Goal: Task Accomplishment & Management: Use online tool/utility

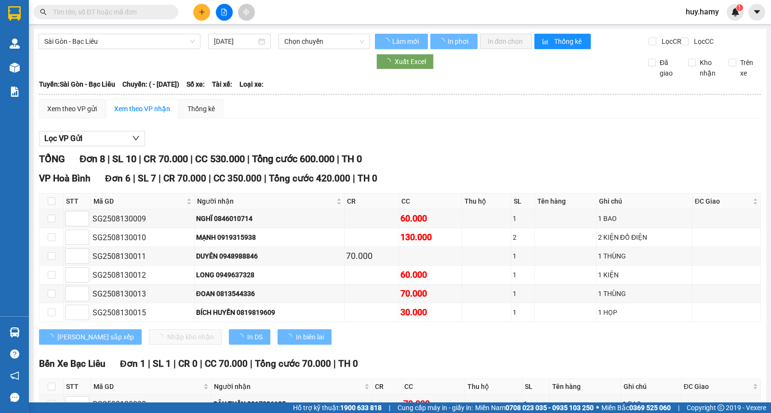
type input "[DATE]"
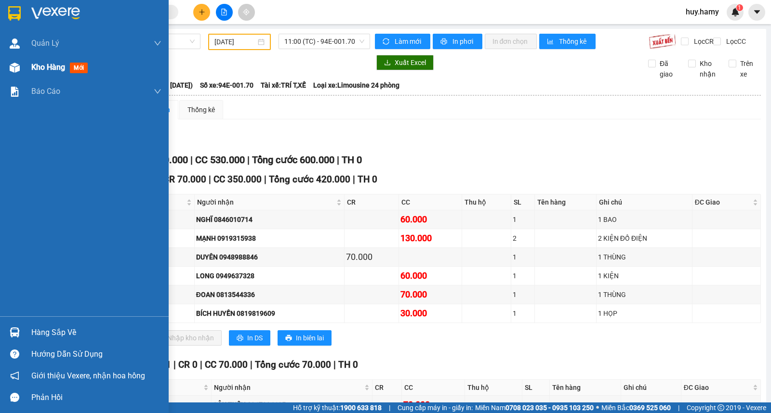
click at [40, 71] on span "Kho hàng" at bounding box center [48, 67] width 34 height 9
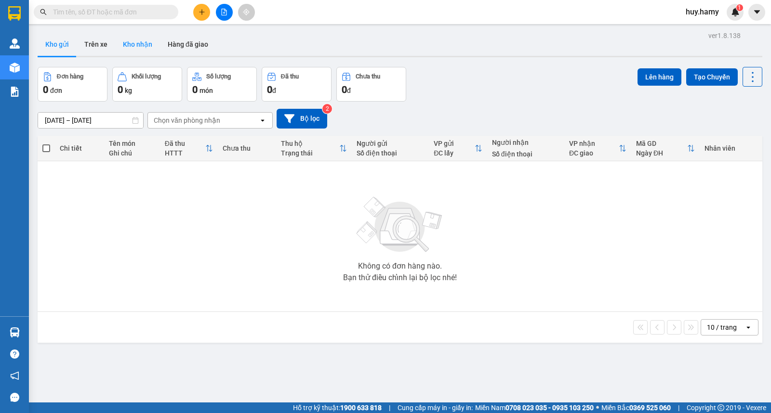
click at [135, 42] on button "Kho nhận" at bounding box center [137, 44] width 45 height 23
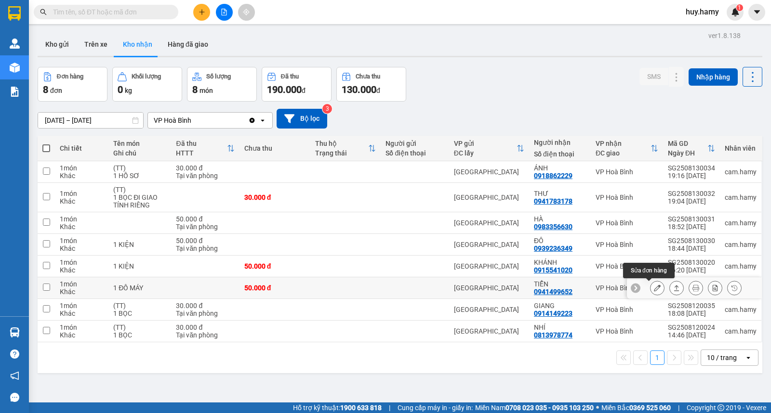
click at [654, 286] on icon at bounding box center [657, 288] width 7 height 7
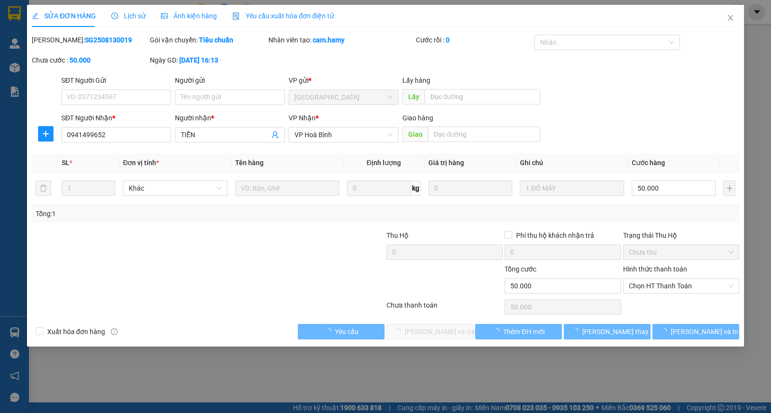
type input "0941499652"
type input "TIỄN"
type input "50.000"
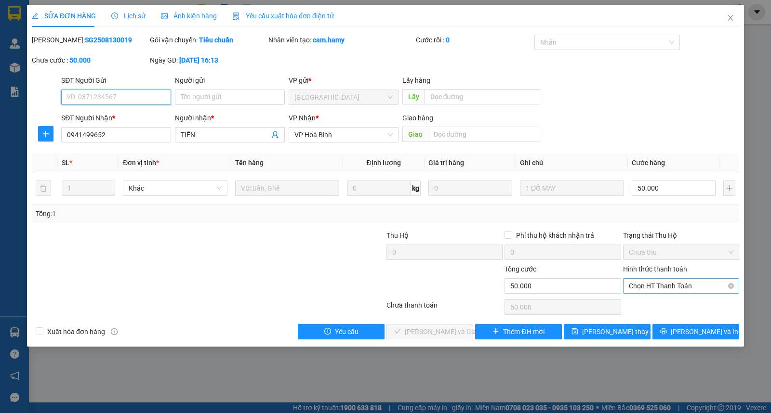
click at [633, 286] on span "Chọn HT Thanh Toán" at bounding box center [681, 286] width 105 height 14
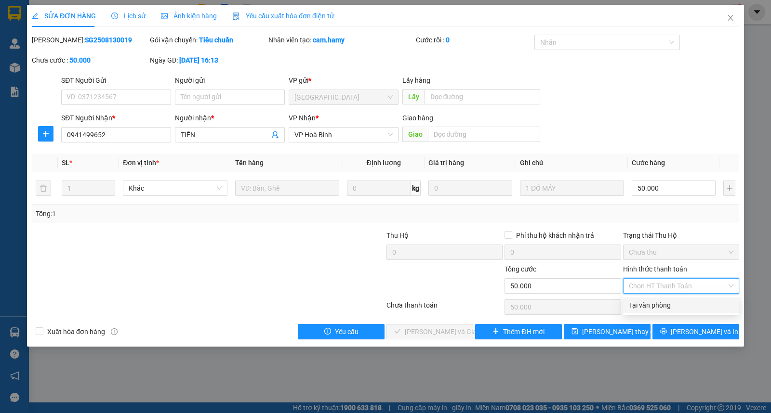
click at [642, 306] on div "Tại văn phòng" at bounding box center [681, 305] width 105 height 11
type input "0"
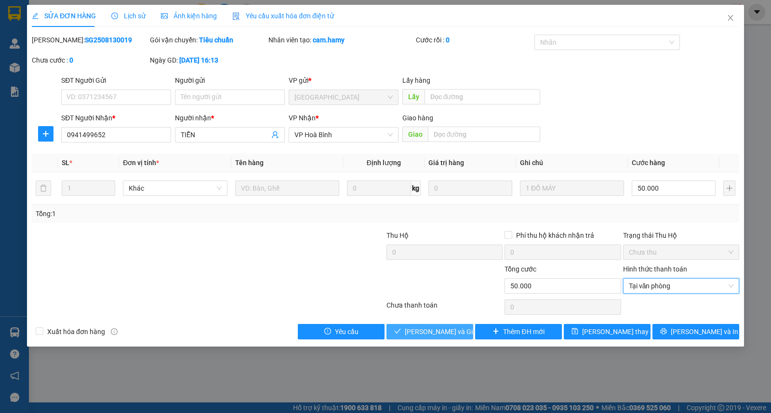
click at [440, 331] on span "Lưu và Giao hàng" at bounding box center [451, 332] width 92 height 11
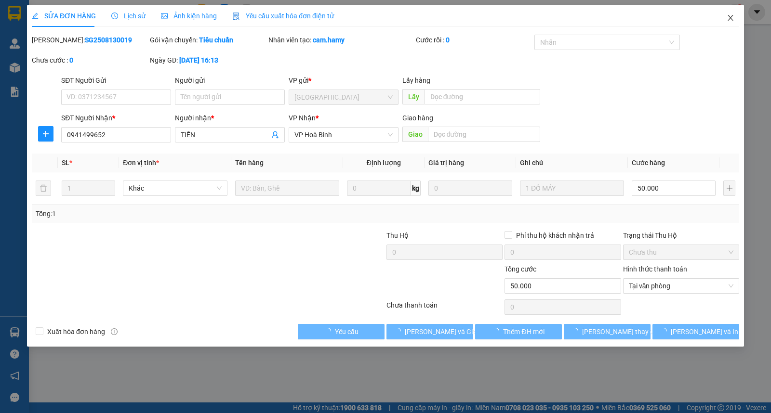
click at [729, 17] on icon "close" at bounding box center [729, 18] width 5 height 6
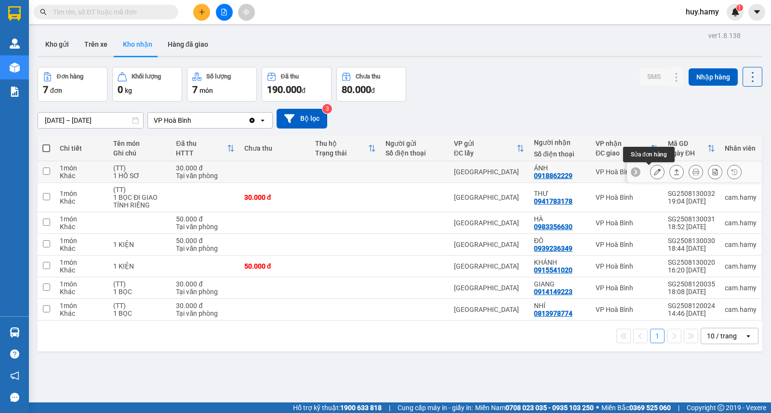
click at [652, 171] on button at bounding box center [656, 172] width 13 height 17
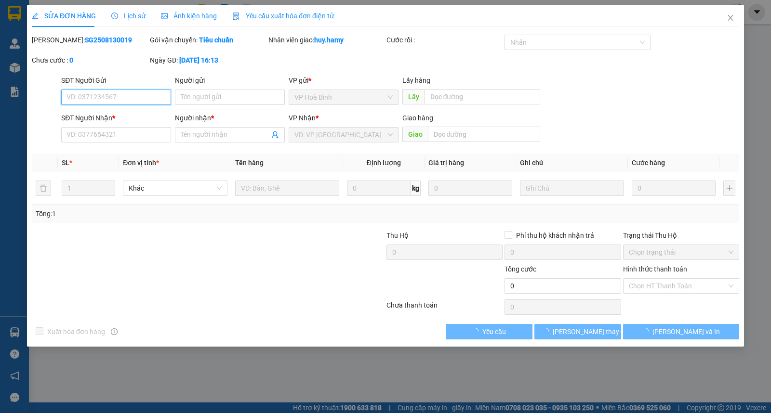
type input "0918862229"
type input "ÁNH"
type input "30.000"
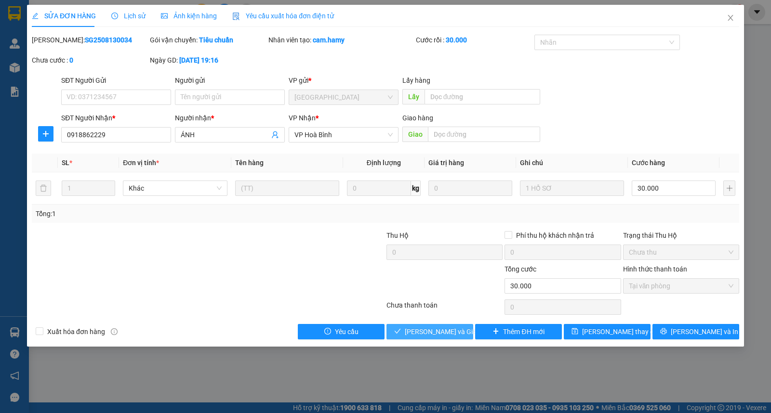
click at [431, 330] on span "Lưu và Giao hàng" at bounding box center [451, 332] width 92 height 11
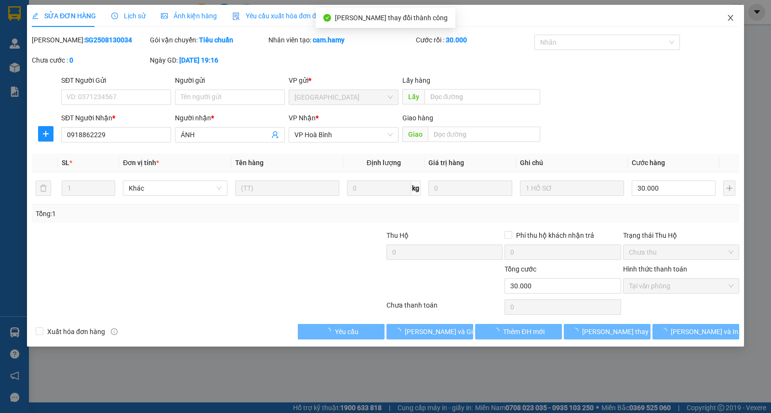
click at [731, 15] on icon "close" at bounding box center [730, 18] width 8 height 8
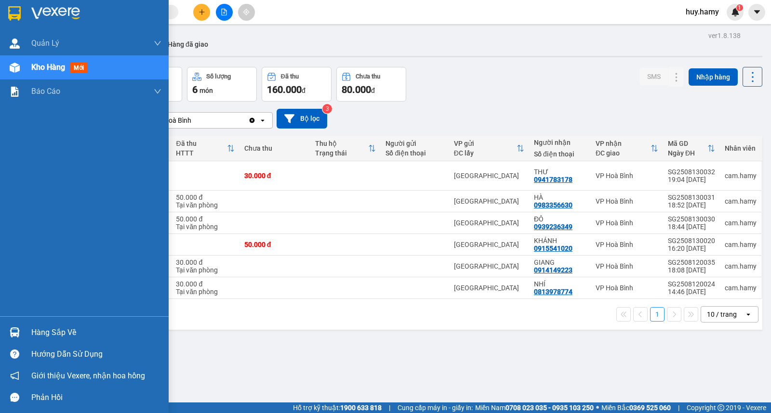
click at [63, 335] on div "Hàng sắp về" at bounding box center [96, 333] width 130 height 14
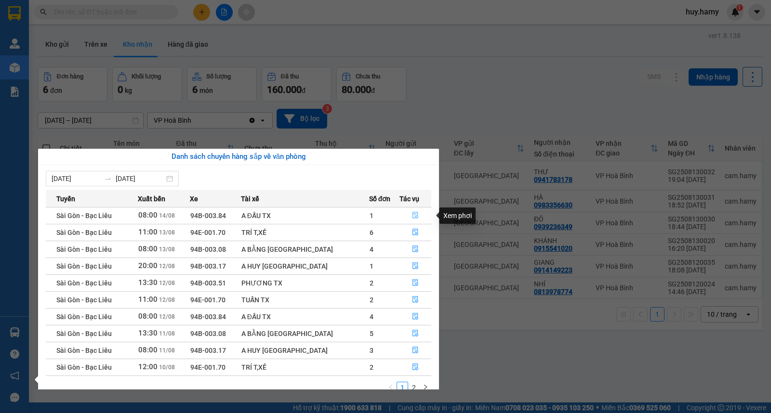
click at [412, 217] on icon "file-done" at bounding box center [415, 215] width 7 height 7
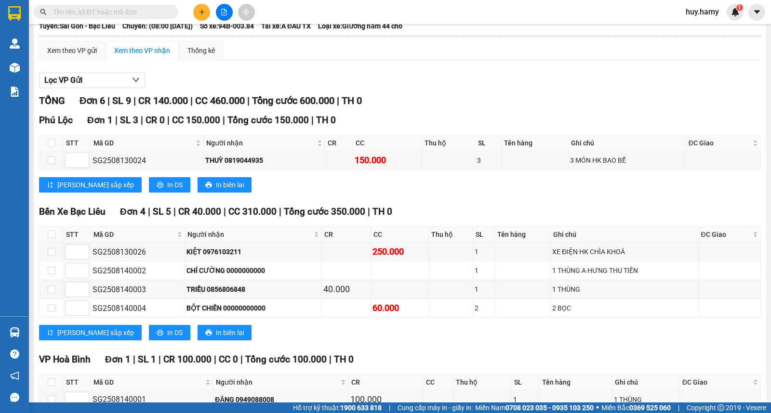
scroll to position [123, 0]
